Goal: Task Accomplishment & Management: Complete application form

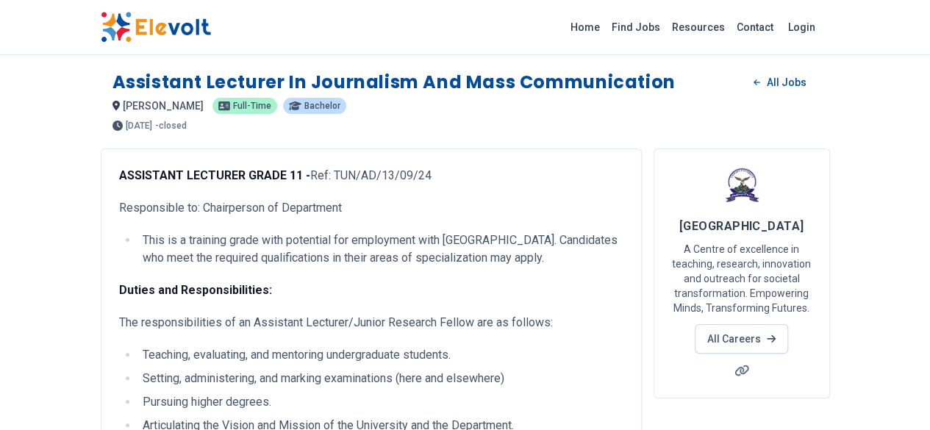
click at [101, 28] on img at bounding box center [156, 27] width 110 height 31
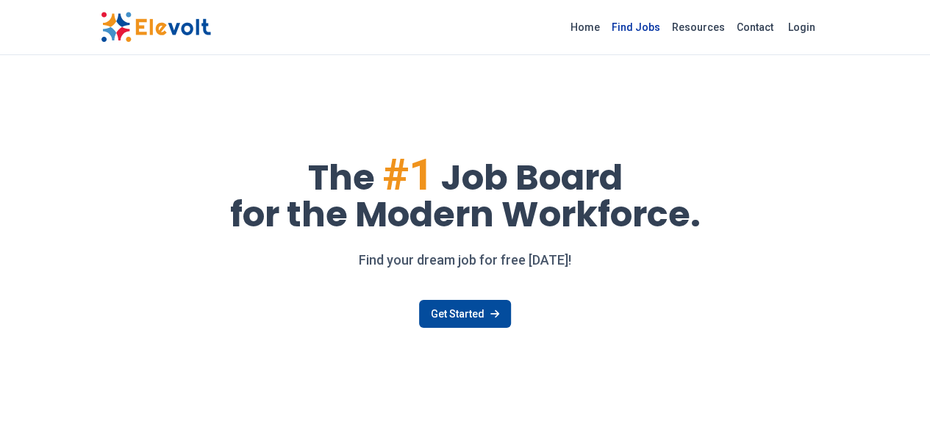
click at [666, 23] on link "Find Jobs" at bounding box center [636, 27] width 60 height 24
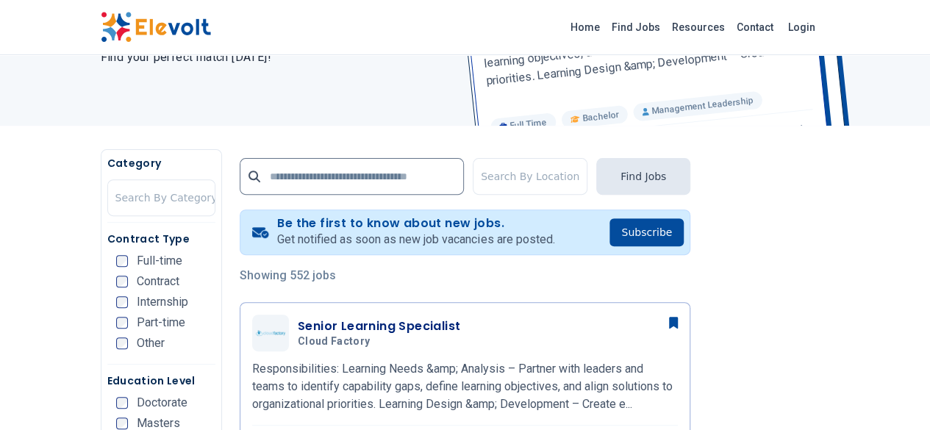
scroll to position [188, 0]
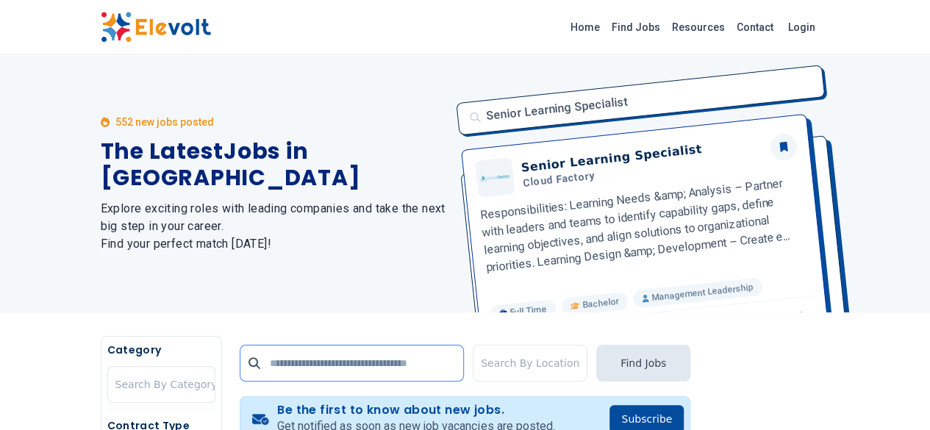
click at [240, 378] on input "text" at bounding box center [352, 363] width 224 height 37
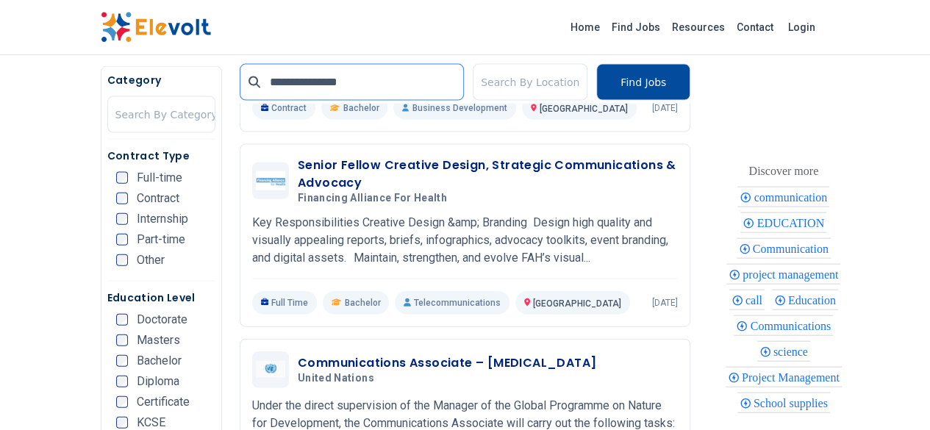
scroll to position [1570, 0]
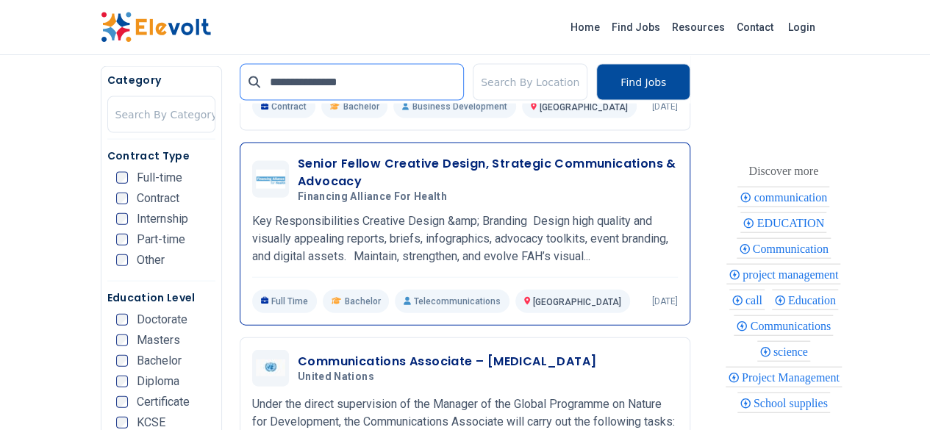
type input "**********"
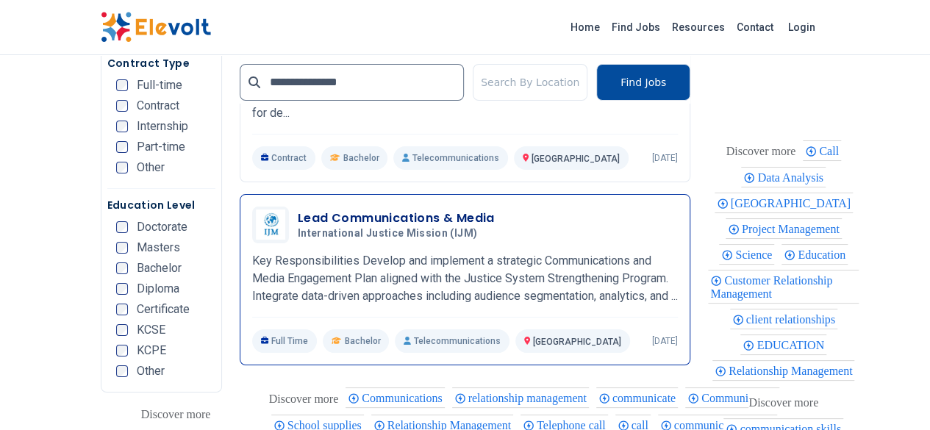
scroll to position [2720, 0]
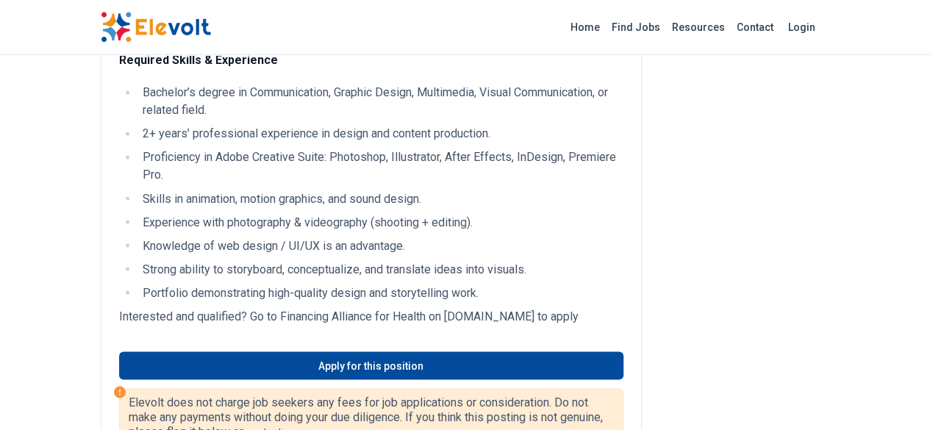
scroll to position [1214, 0]
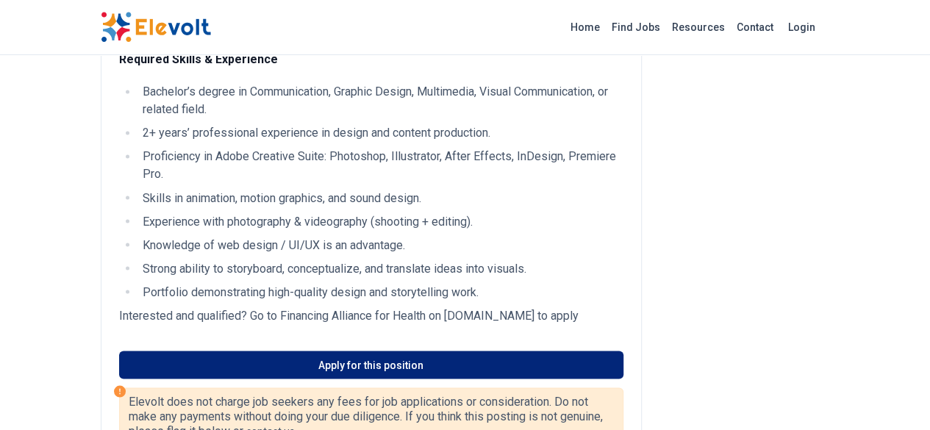
click at [321, 351] on link "Apply for this position" at bounding box center [371, 365] width 505 height 28
